Goal: Transaction & Acquisition: Purchase product/service

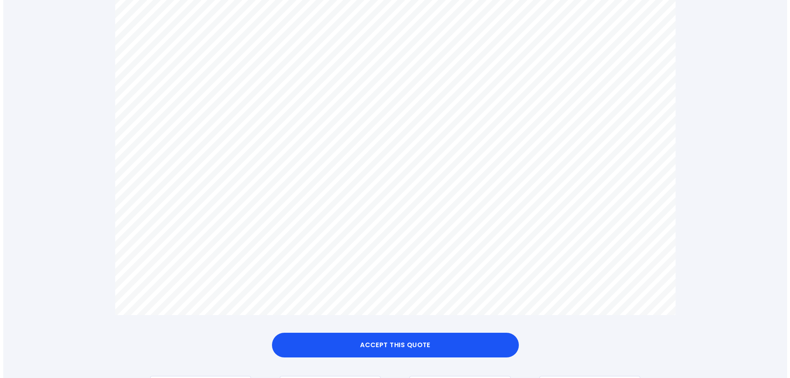
scroll to position [535, 0]
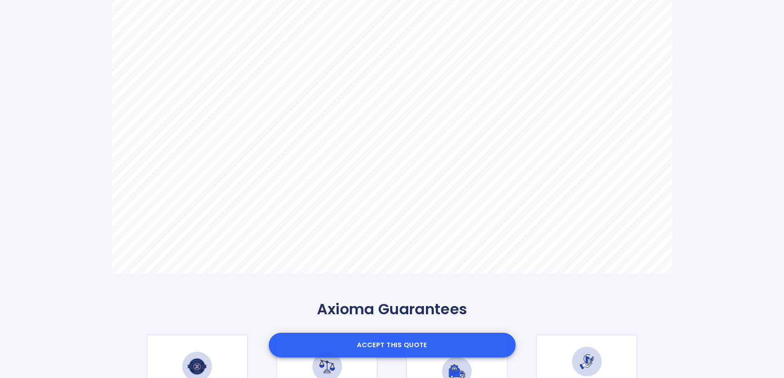
click at [399, 343] on button "Accept this Quote" at bounding box center [392, 345] width 247 height 25
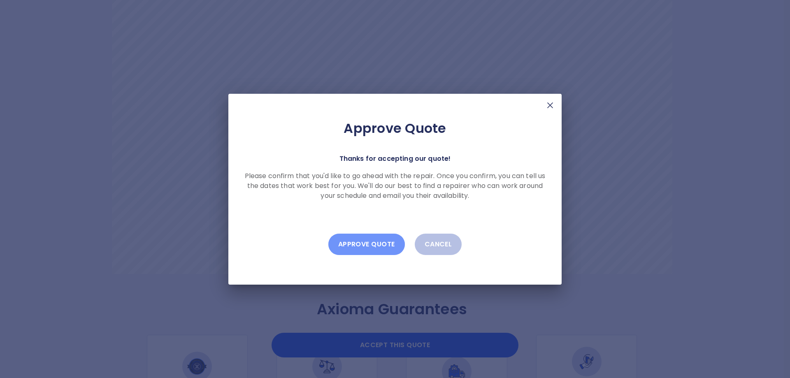
click at [362, 242] on button "Approve Quote" at bounding box center [366, 244] width 77 height 21
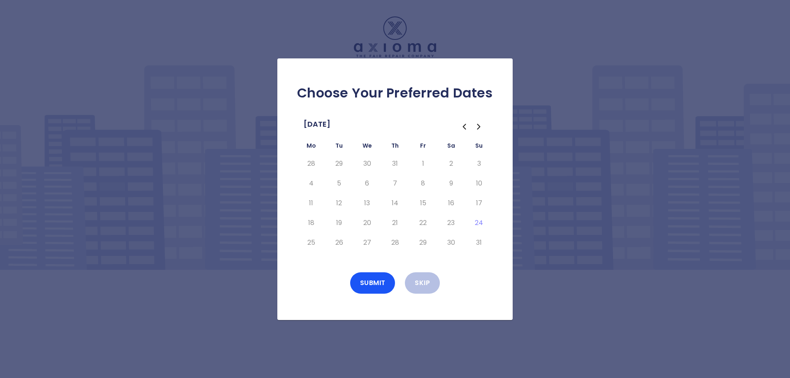
click at [478, 128] on icon "Go to the Next Month" at bounding box center [479, 127] width 10 height 10
click at [461, 126] on icon "Go to the Previous Month" at bounding box center [464, 127] width 10 height 10
click at [476, 129] on icon "Go to the Next Month" at bounding box center [479, 127] width 10 height 10
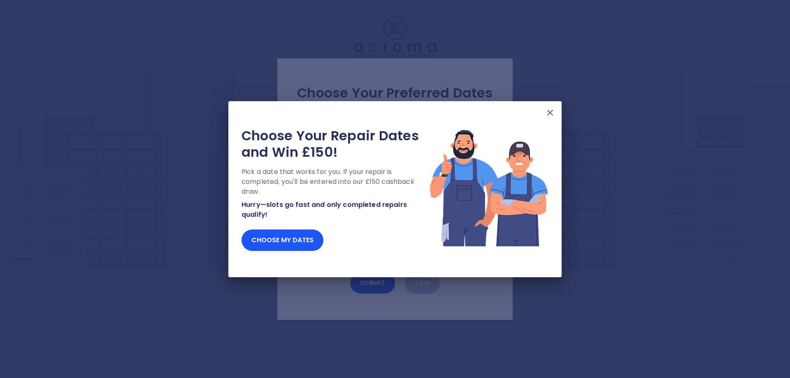
click at [551, 114] on img at bounding box center [550, 113] width 10 height 10
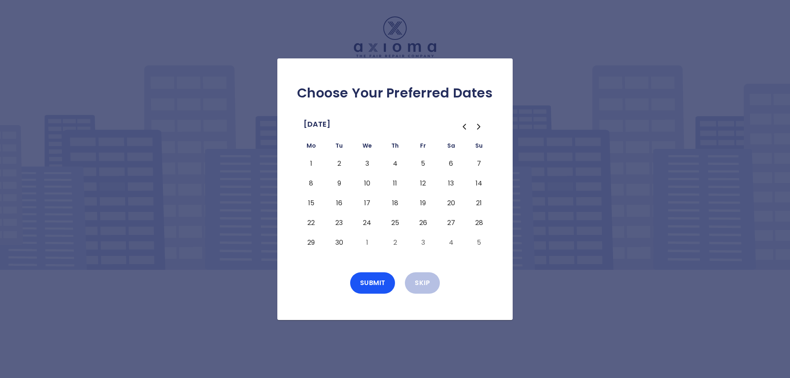
click at [369, 165] on button "3" at bounding box center [367, 163] width 15 height 13
click at [379, 280] on button "Submit" at bounding box center [372, 283] width 45 height 21
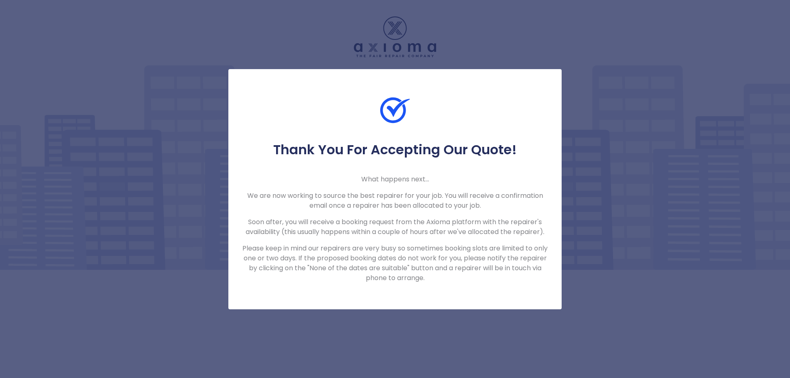
click at [383, 184] on div "Thank You For Accepting Our Quote! What happens next... We are now working to s…" at bounding box center [394, 213] width 333 height 142
click at [383, 184] on p "What happens next..." at bounding box center [395, 180] width 307 height 10
click at [475, 28] on div "Thank You For Accepting Our Quote! What happens next... We are now working to s…" at bounding box center [395, 189] width 790 height 378
click at [426, 184] on p "What happens next..." at bounding box center [395, 180] width 307 height 10
